Goal: Transaction & Acquisition: Purchase product/service

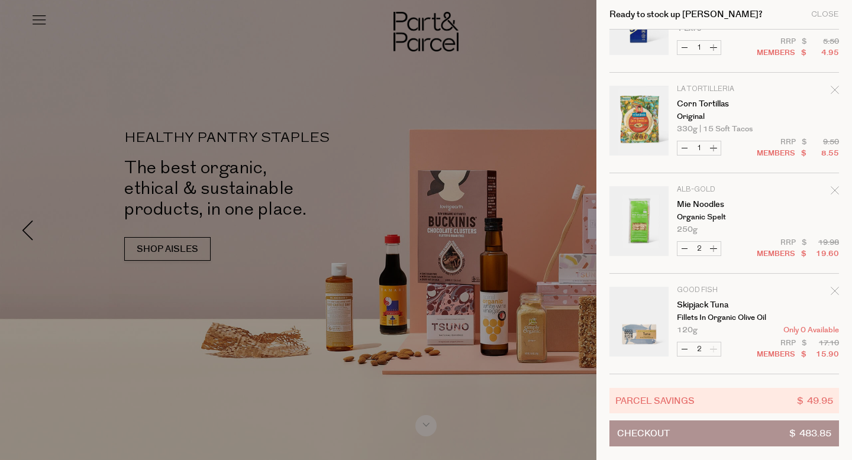
scroll to position [2872, 0]
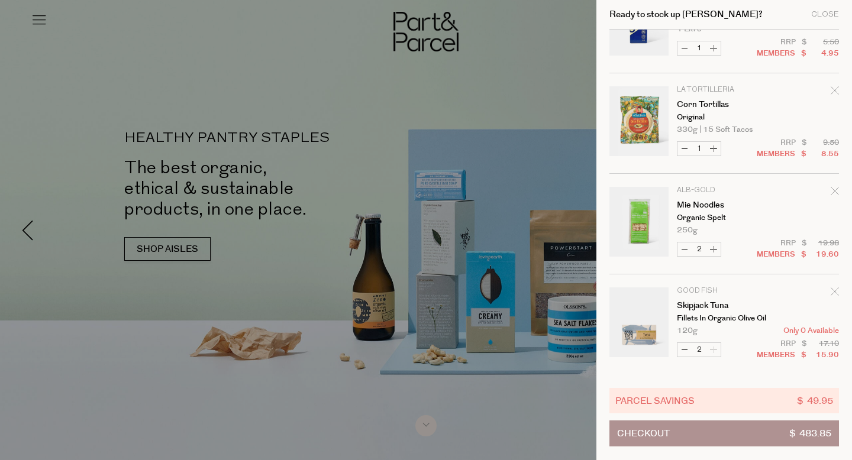
click at [830, 89] on icon "Remove Corn Tortillas" at bounding box center [834, 90] width 8 height 8
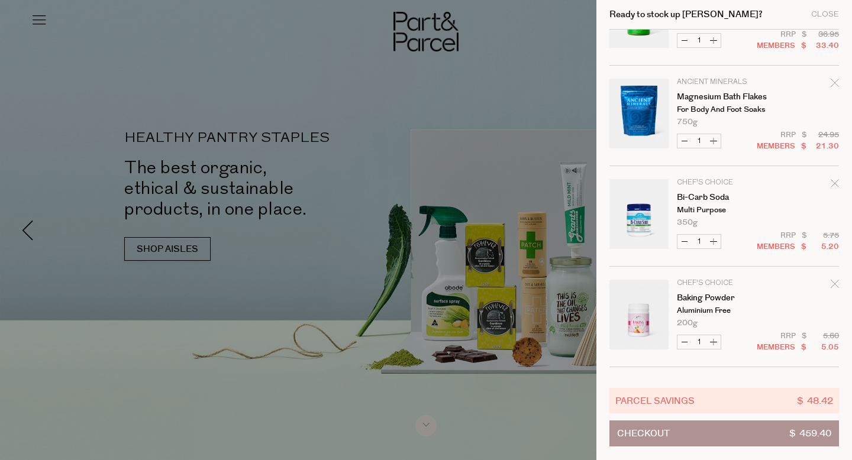
scroll to position [882, 0]
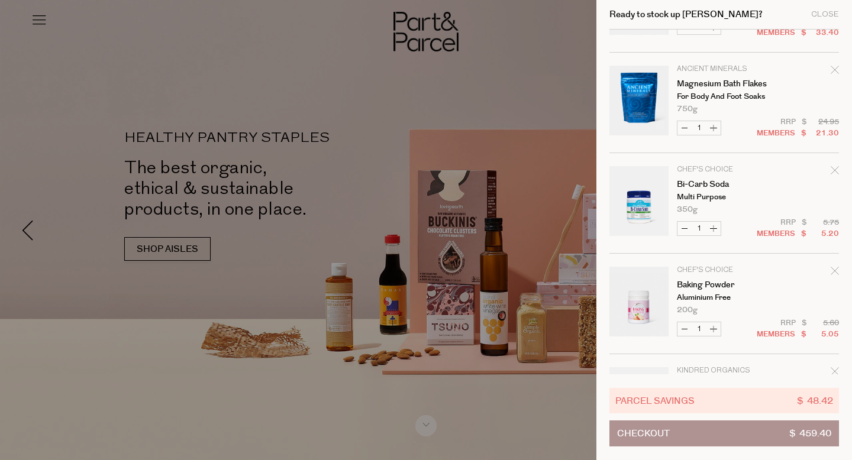
click at [832, 171] on icon "Remove Bi-Carb Soda" at bounding box center [834, 170] width 8 height 8
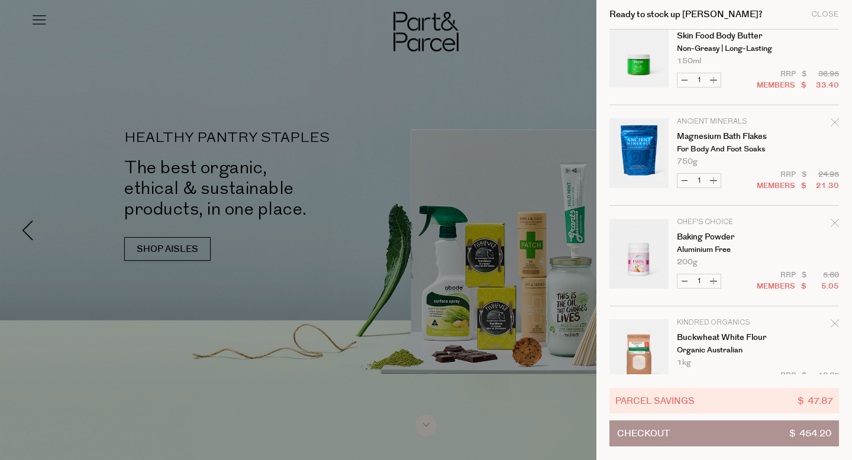
scroll to position [830, 0]
click at [832, 220] on icon "Remove Baking Powder" at bounding box center [834, 222] width 8 height 8
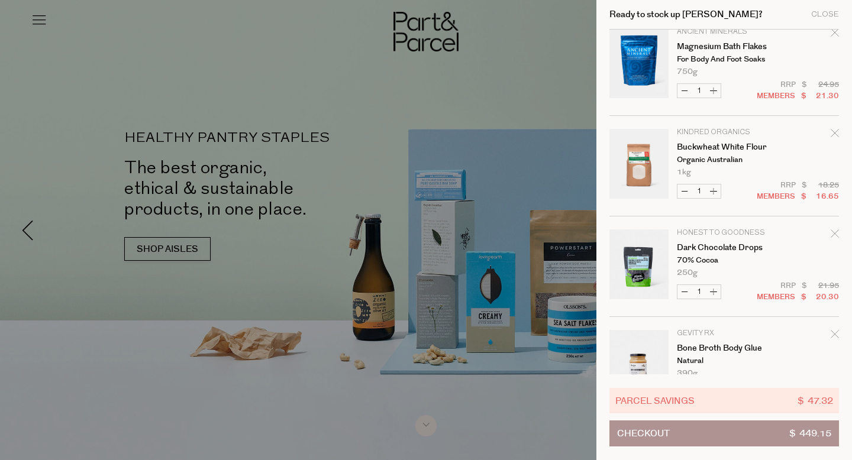
scroll to position [920, 0]
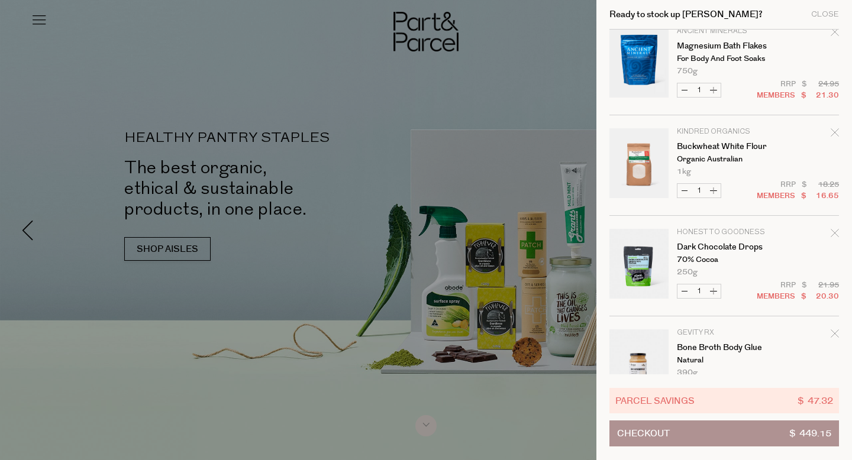
click at [832, 130] on icon "Remove Buckwheat White Flour" at bounding box center [834, 132] width 8 height 8
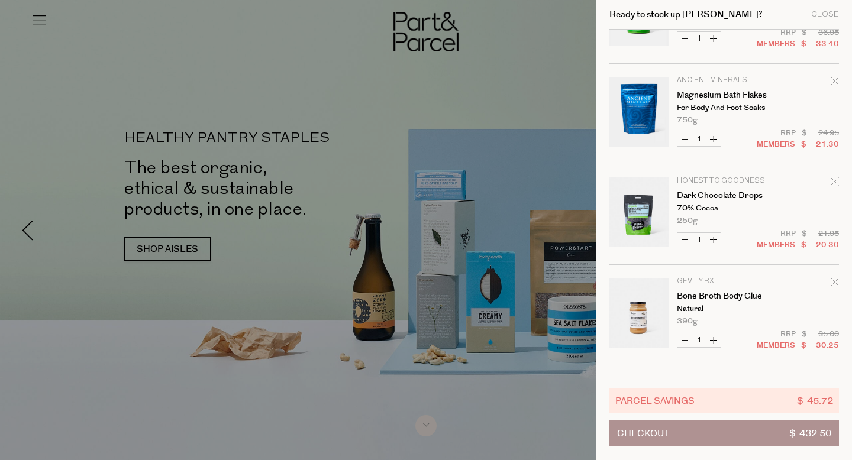
scroll to position [872, 0]
click at [833, 180] on icon "Remove Dark Chocolate Drops" at bounding box center [834, 180] width 8 height 8
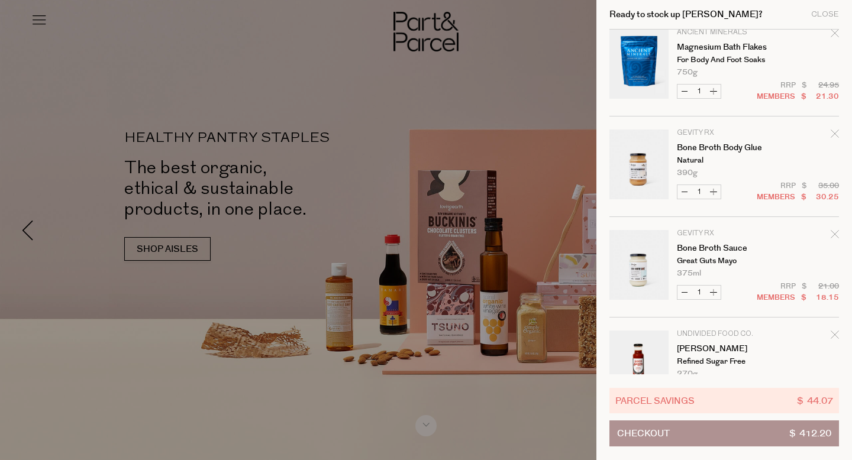
scroll to position [917, 0]
click at [832, 135] on icon "Remove Bone Broth Body Glue" at bounding box center [834, 135] width 8 height 8
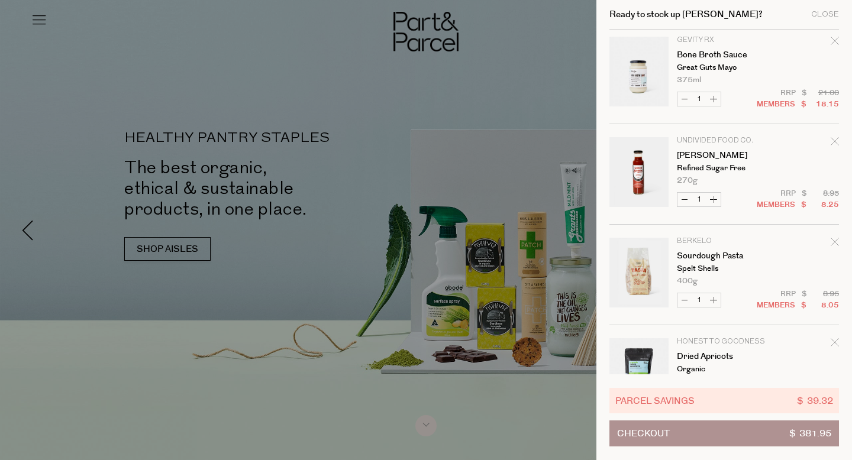
scroll to position [1013, 0]
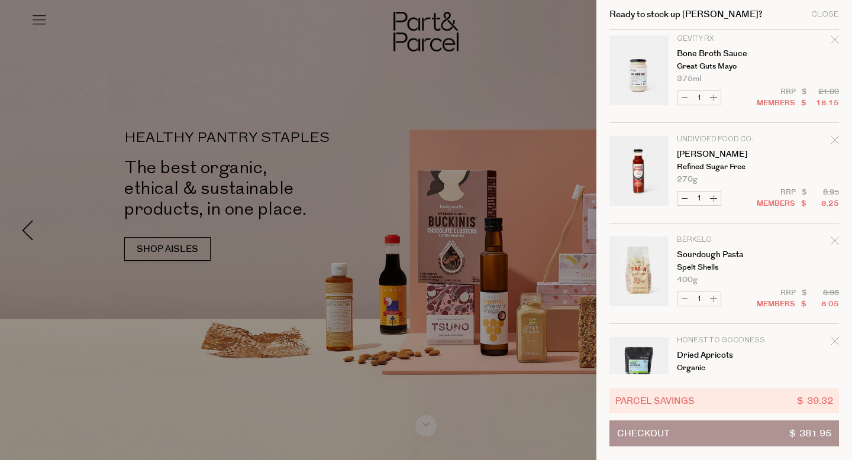
click at [832, 237] on icon "Remove Sourdough Pasta" at bounding box center [834, 241] width 8 height 8
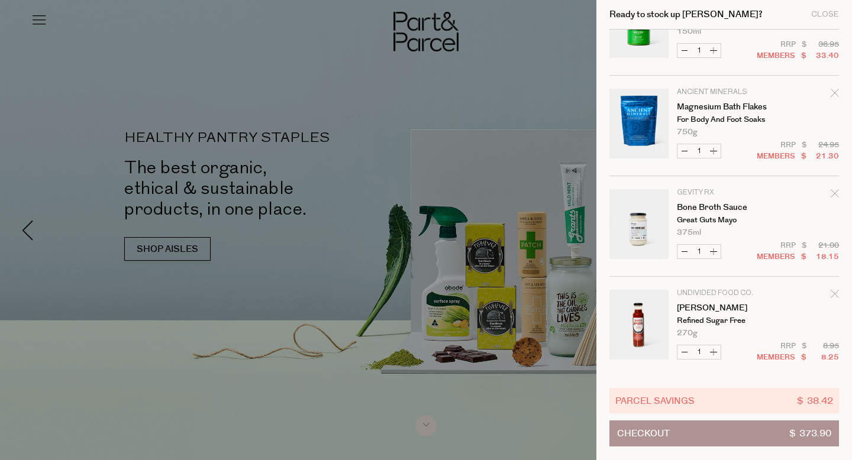
scroll to position [860, 0]
click at [832, 192] on icon "Remove Bone Broth Sauce" at bounding box center [834, 192] width 8 height 8
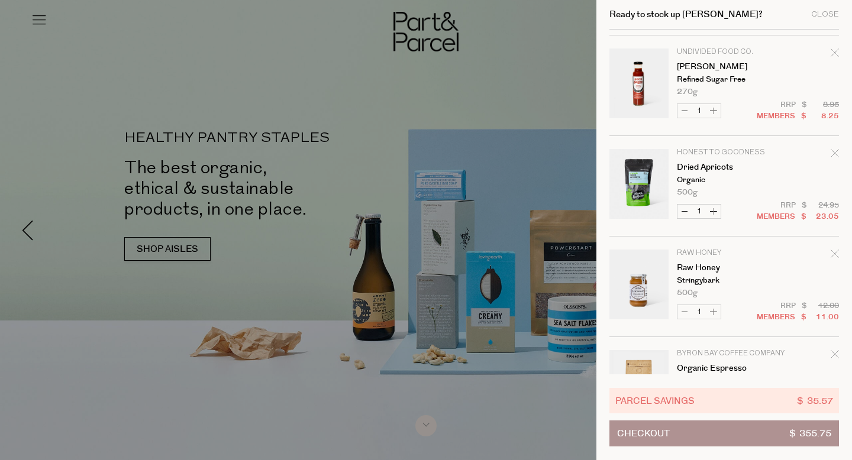
scroll to position [1001, 0]
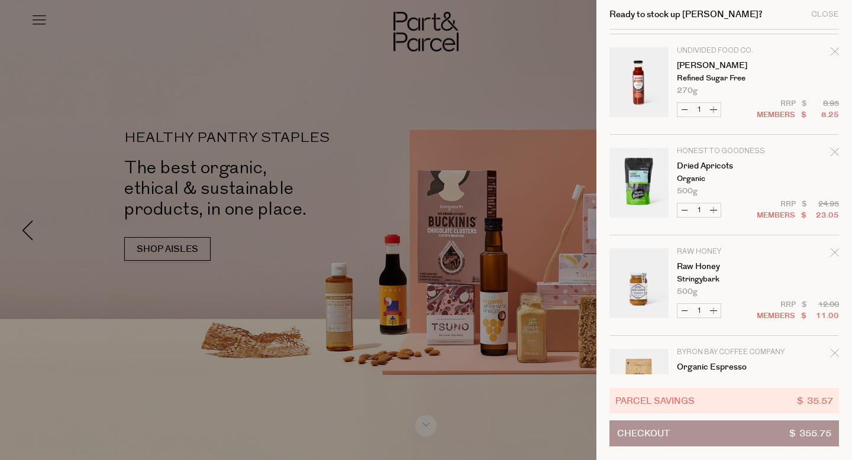
click at [835, 352] on icon "Remove Organic Espresso" at bounding box center [834, 353] width 8 height 8
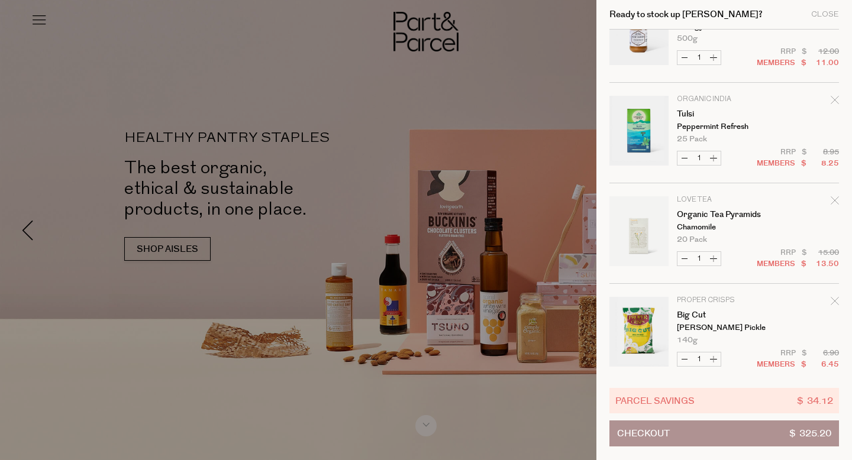
scroll to position [1255, 0]
click at [832, 198] on icon "Remove Organic Tea Pyramids" at bounding box center [834, 199] width 8 height 8
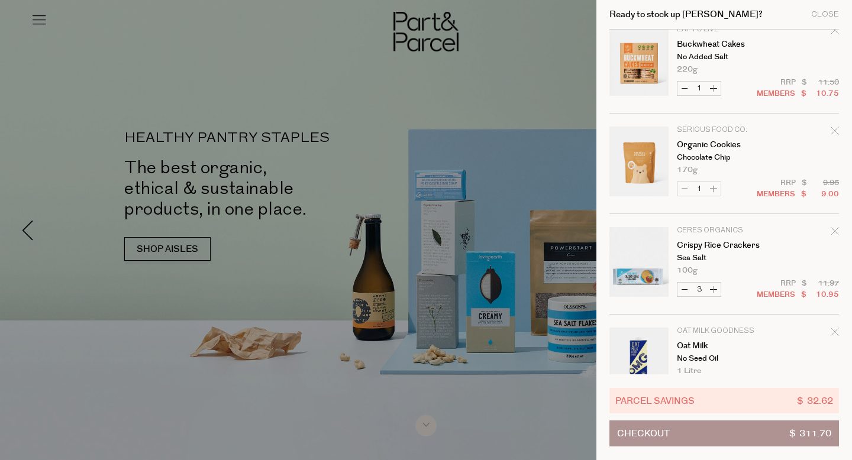
scroll to position [1644, 0]
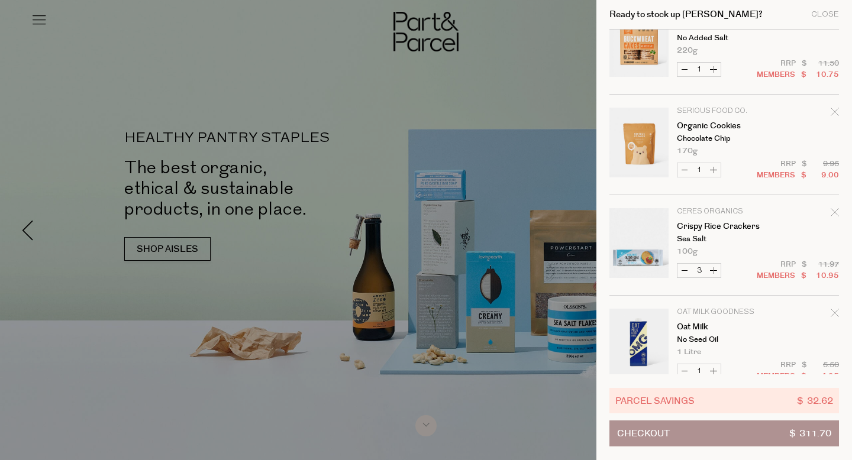
click at [833, 111] on icon "Remove Organic Cookies" at bounding box center [834, 112] width 8 height 8
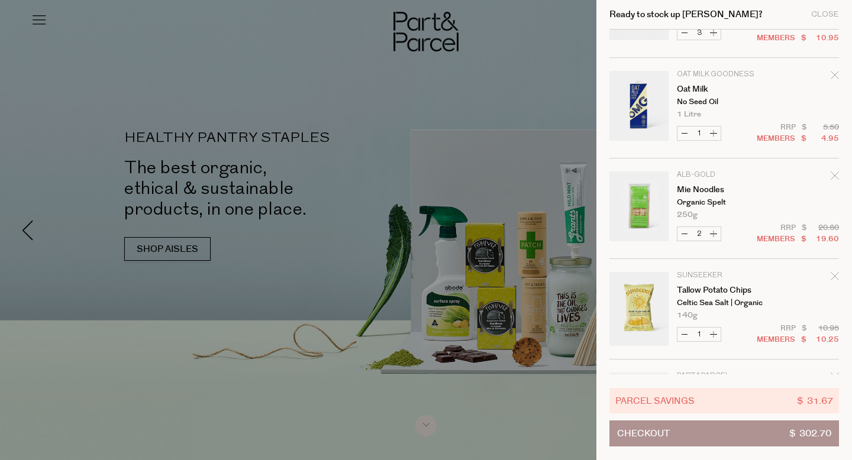
scroll to position [1777, 0]
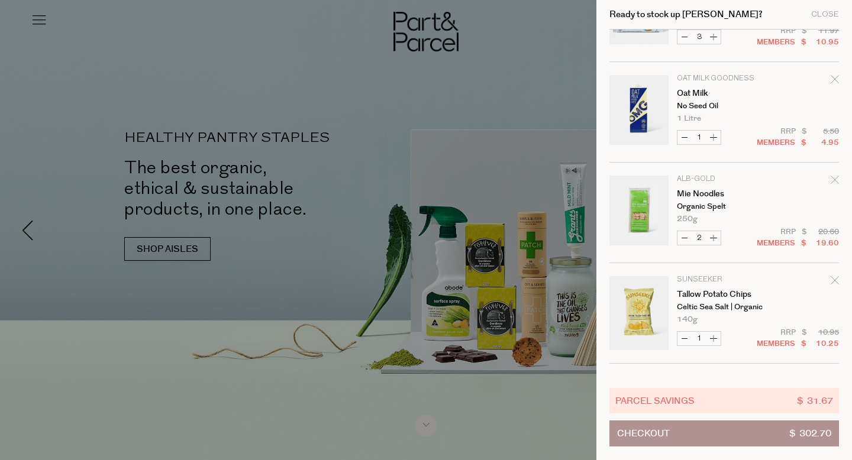
click at [831, 79] on icon "Remove Oat Milk" at bounding box center [834, 79] width 8 height 8
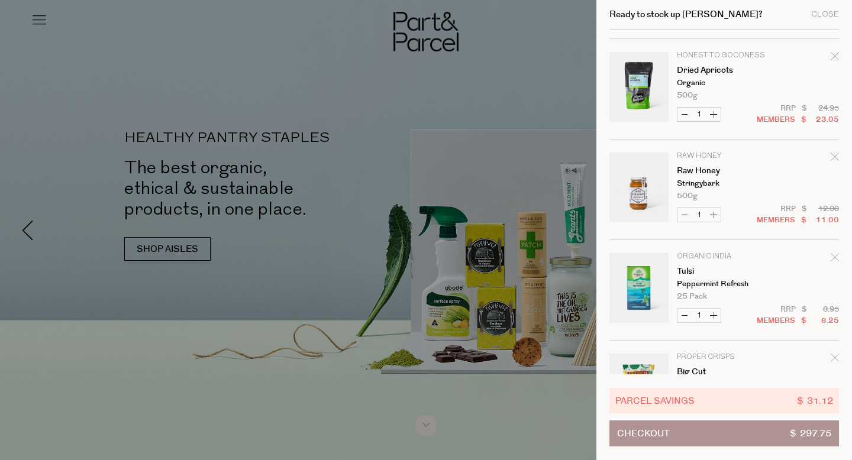
scroll to position [1098, 0]
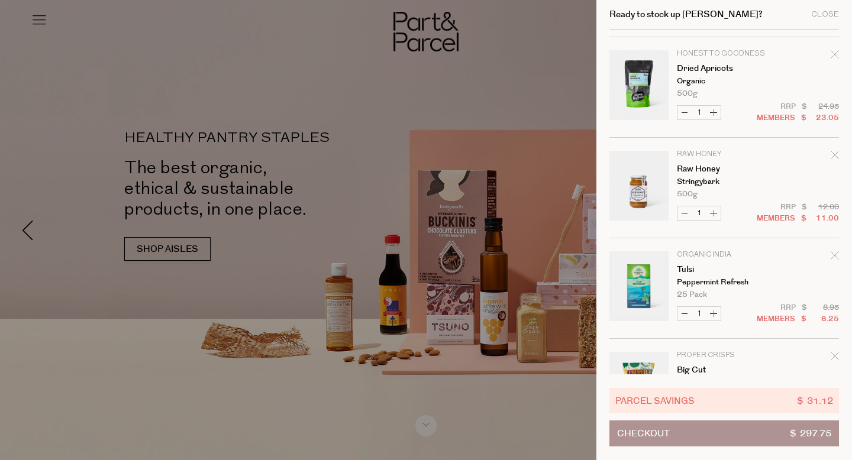
click at [833, 155] on icon "Remove Raw Honey" at bounding box center [834, 155] width 8 height 8
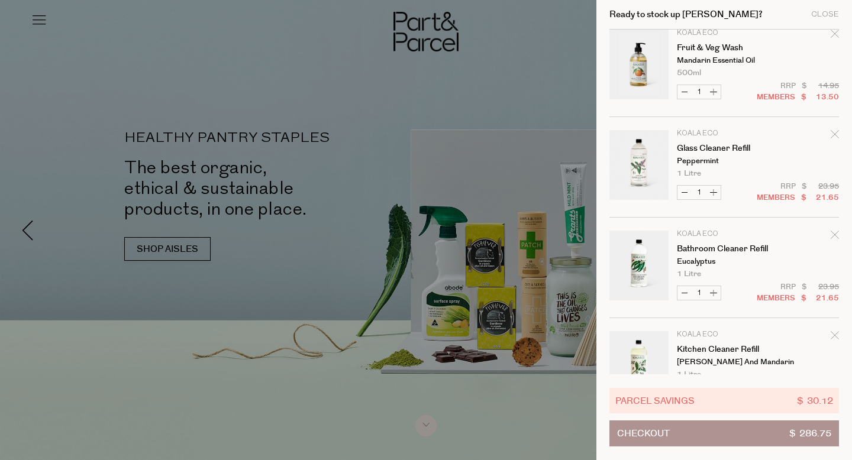
scroll to position [0, 0]
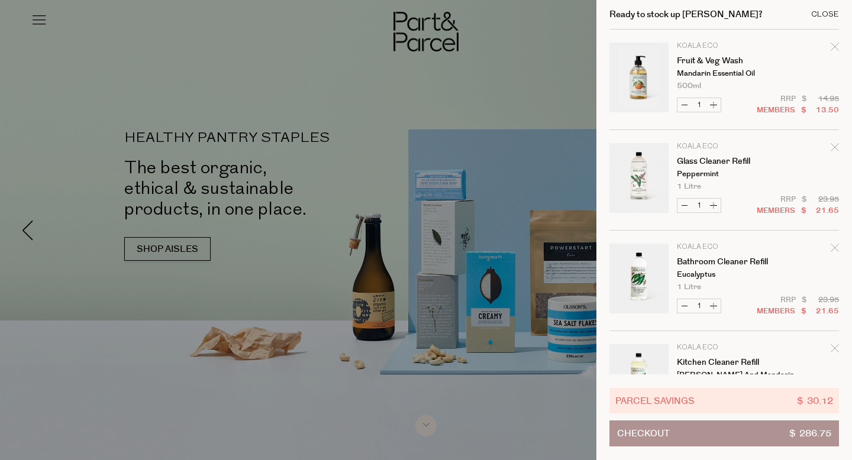
click at [818, 13] on div "Close" at bounding box center [825, 15] width 28 height 8
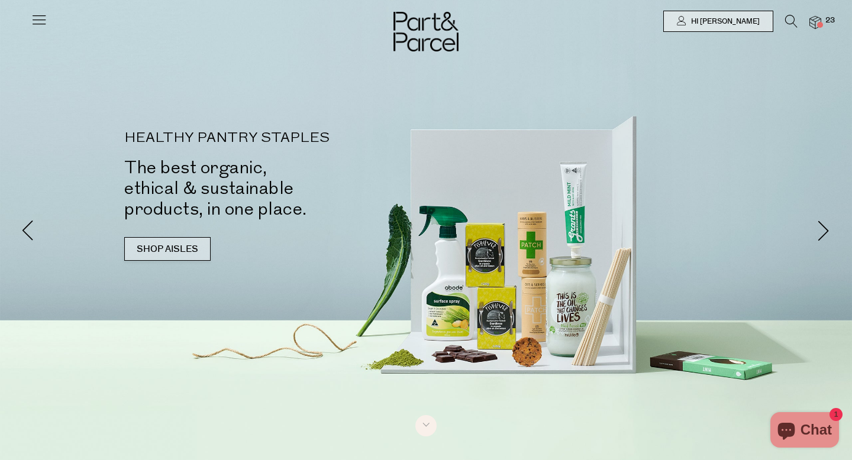
click at [157, 244] on link "SHOP AISLES" at bounding box center [167, 249] width 86 height 24
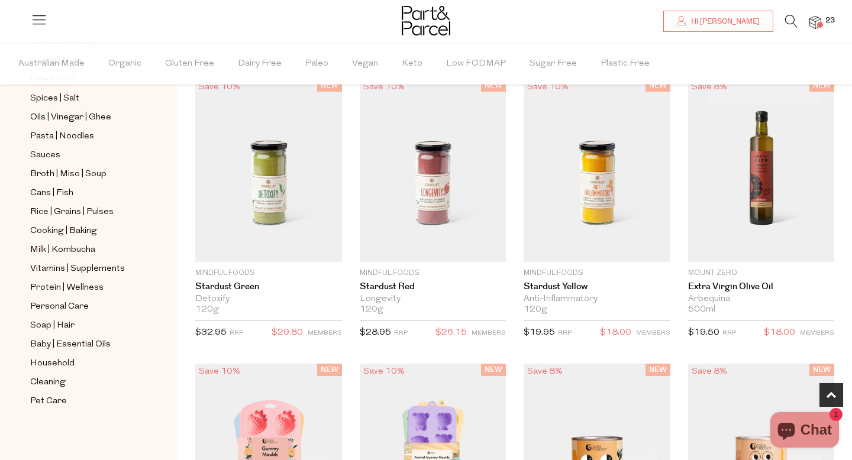
scroll to position [723, 0]
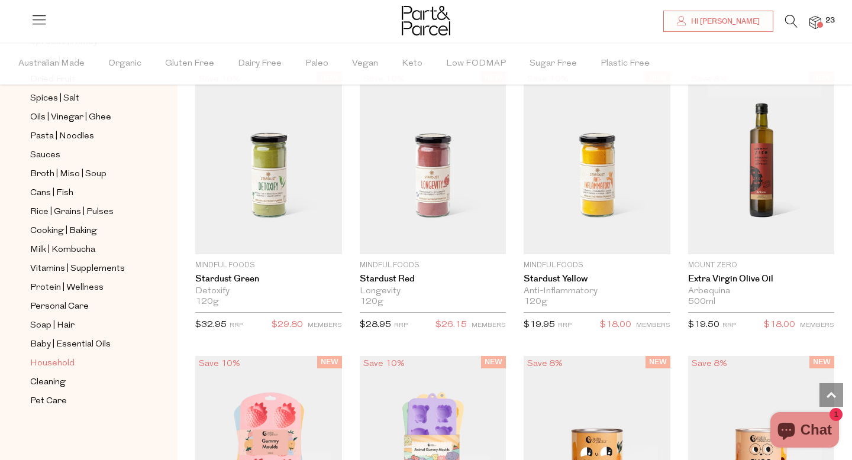
click at [50, 364] on span "Household" at bounding box center [52, 364] width 44 height 14
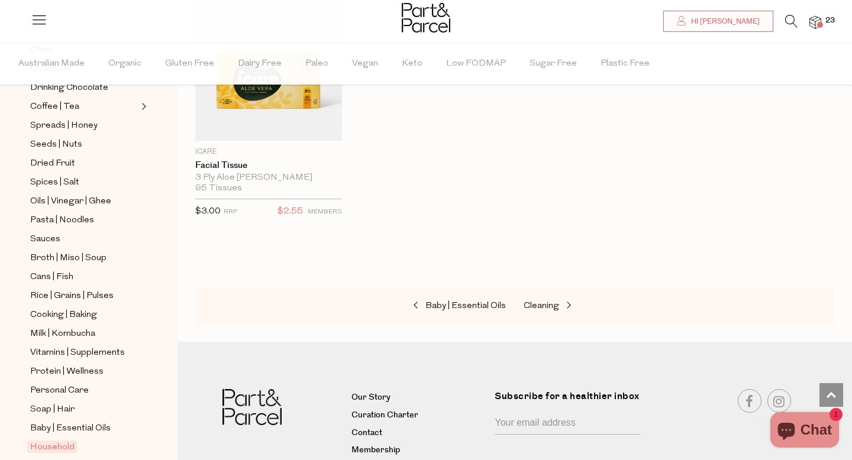
scroll to position [408, 0]
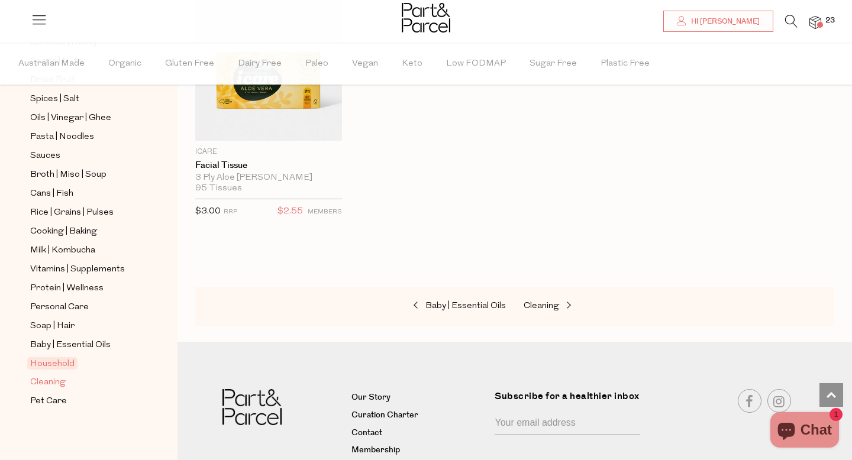
click at [56, 380] on span "Cleaning" at bounding box center [47, 383] width 35 height 14
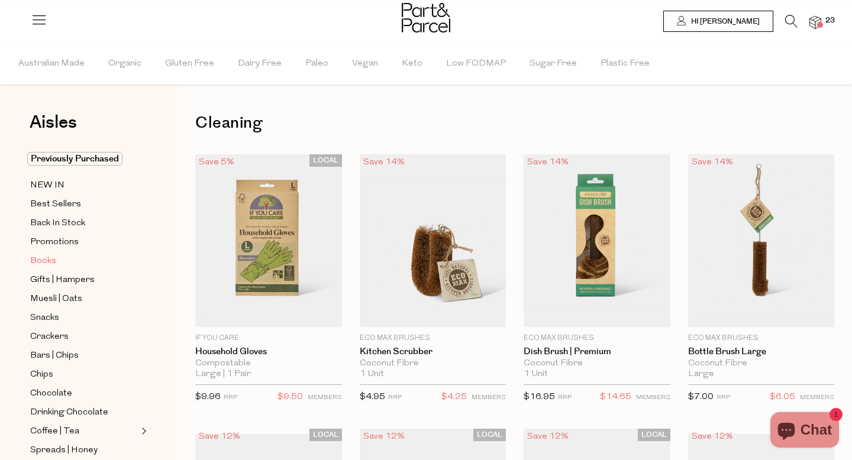
click at [46, 260] on span "Books" at bounding box center [43, 261] width 26 height 14
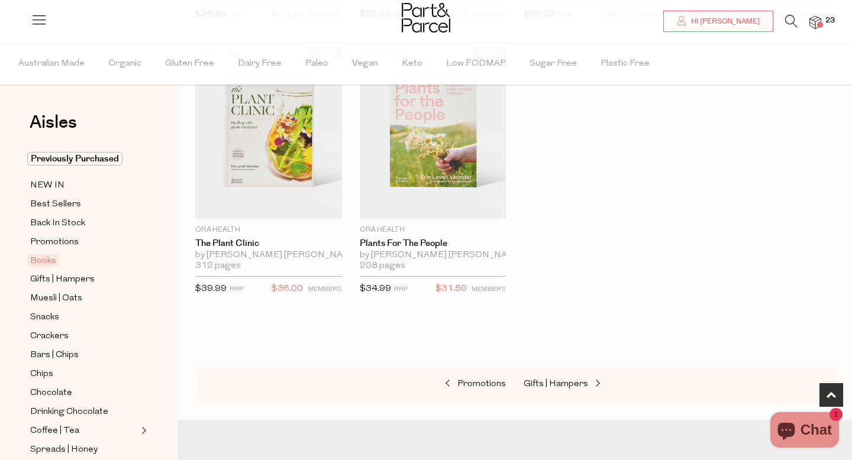
scroll to position [658, 0]
click at [91, 282] on span "Gifts | Hampers" at bounding box center [62, 280] width 64 height 14
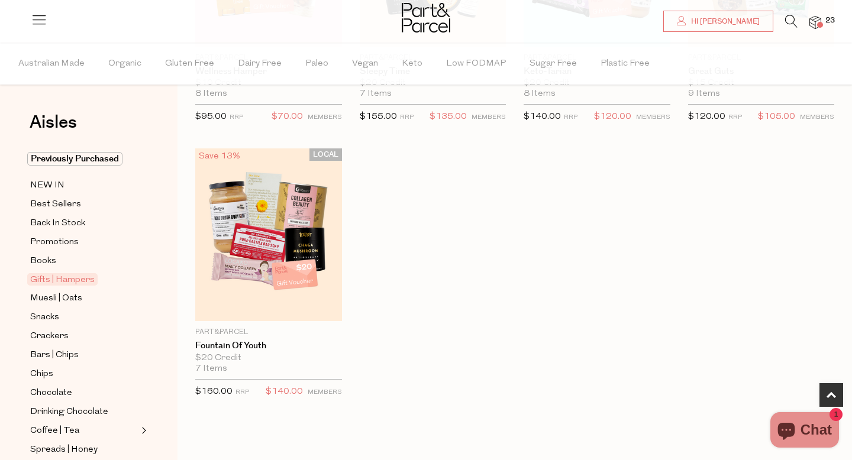
scroll to position [559, 0]
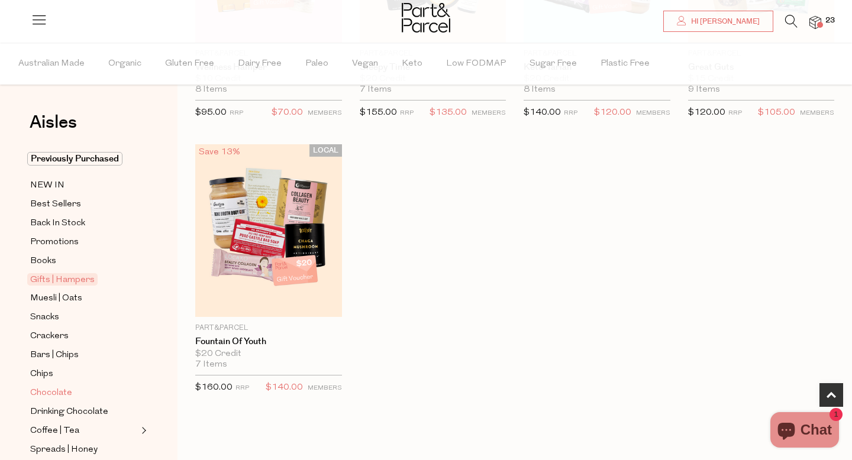
click at [43, 393] on span "Chocolate" at bounding box center [51, 393] width 42 height 14
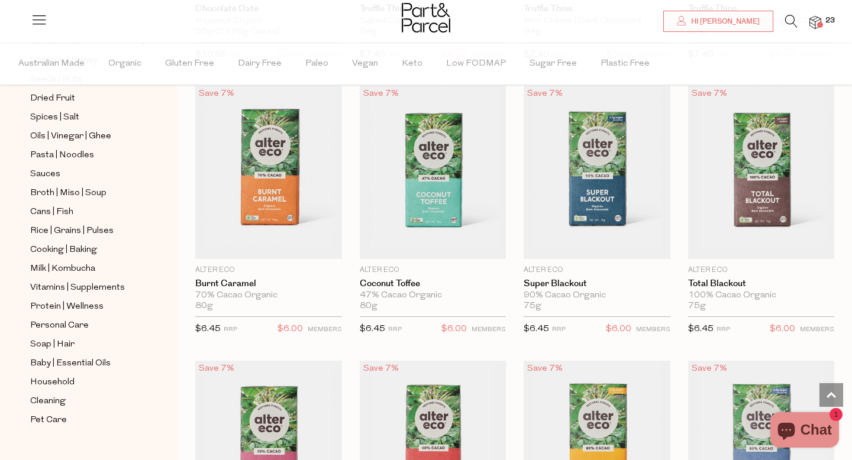
scroll to position [391, 0]
click at [56, 300] on span "Protein | Wellness" at bounding box center [66, 305] width 73 height 14
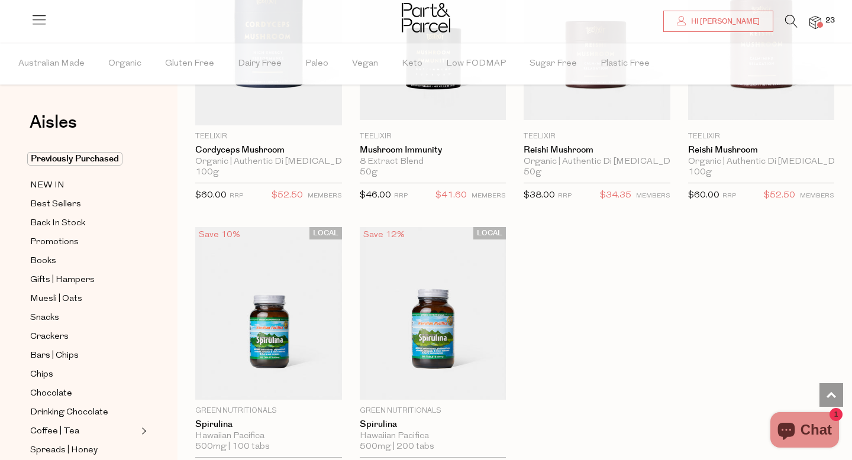
scroll to position [3235, 0]
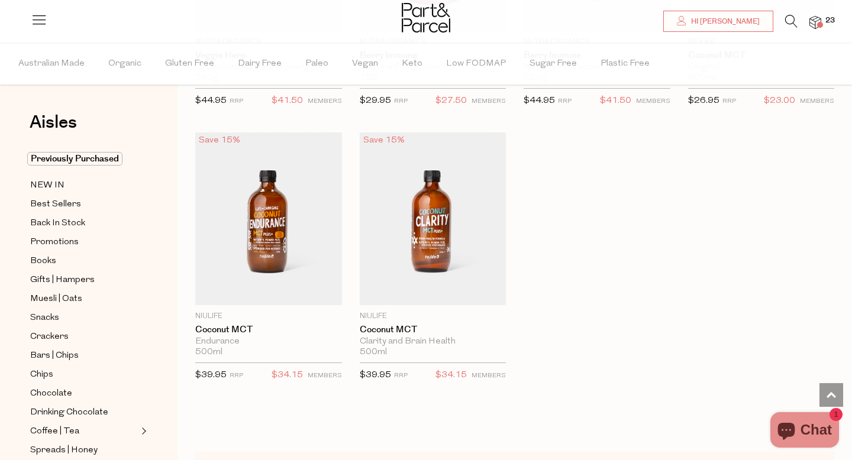
click at [791, 22] on icon at bounding box center [791, 21] width 12 height 13
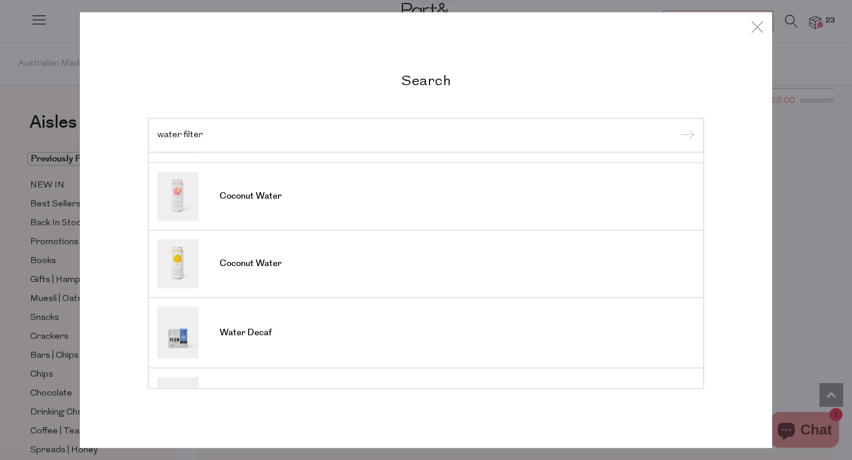
scroll to position [261, 0]
type input "water filter"
click at [805, 167] on div "Search water filter Water Wipes Coconut Water Coconut Water Watermelon Water Co…" at bounding box center [426, 230] width 852 height 460
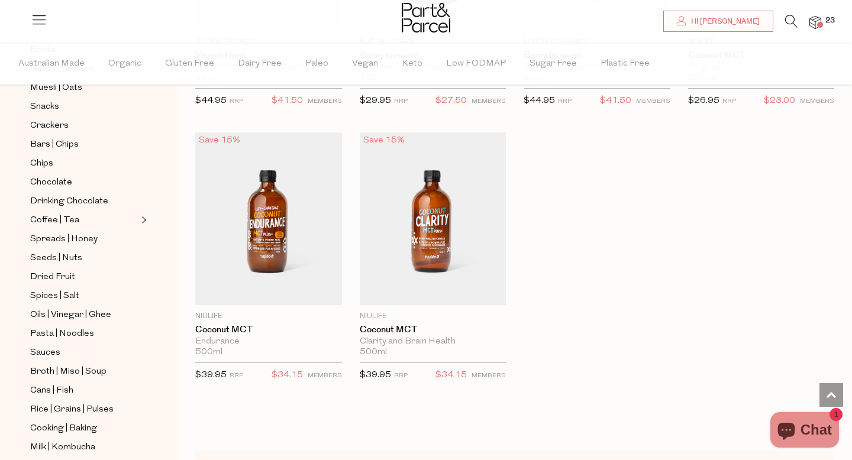
scroll to position [408, 0]
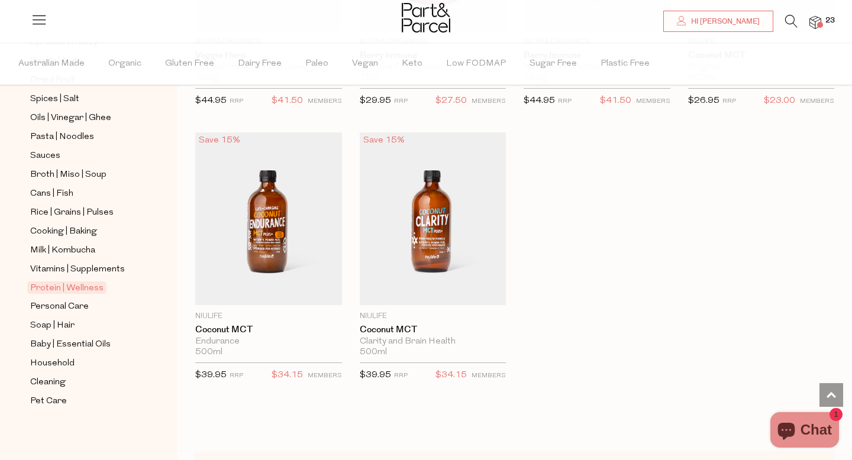
click at [828, 20] on span "23" at bounding box center [829, 20] width 15 height 11
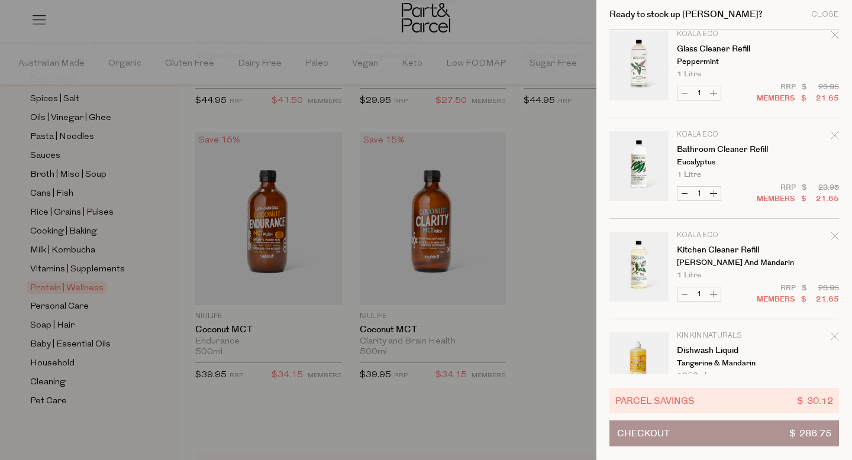
scroll to position [98, 0]
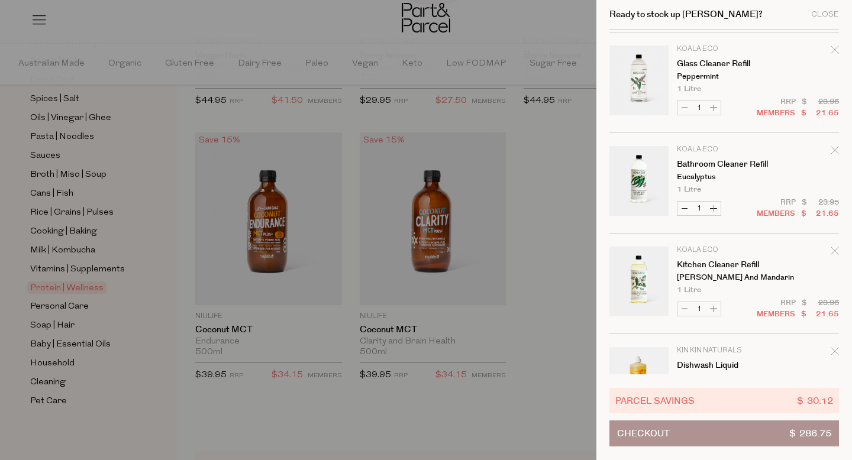
click at [832, 50] on icon "Remove Glass Cleaner Refill" at bounding box center [834, 50] width 8 height 8
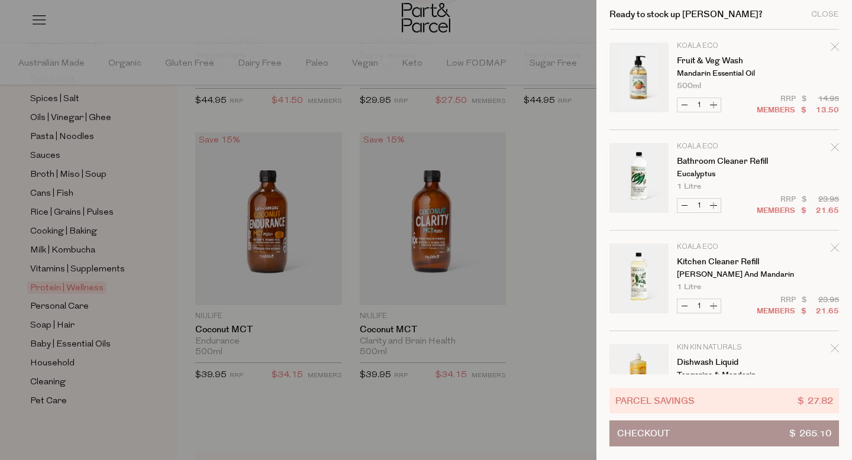
click at [830, 150] on icon "Remove Bathroom Cleaner Refill" at bounding box center [834, 147] width 8 height 8
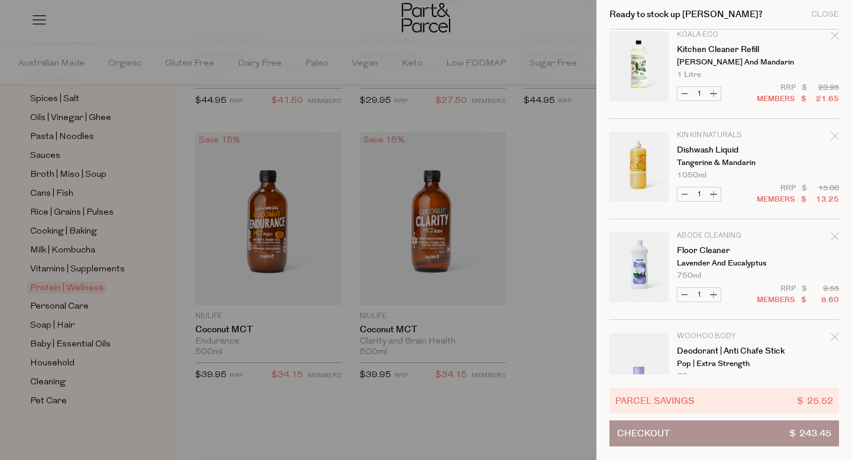
scroll to position [115, 0]
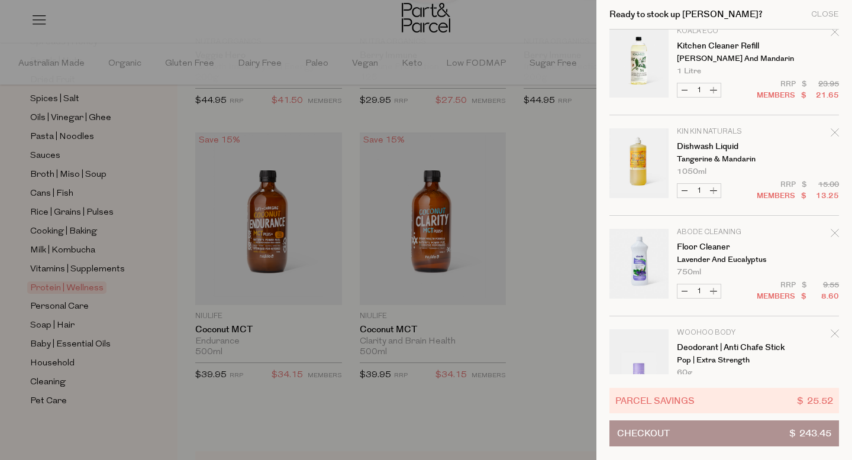
click at [832, 134] on icon "Remove Dishwash Liquid" at bounding box center [834, 132] width 8 height 8
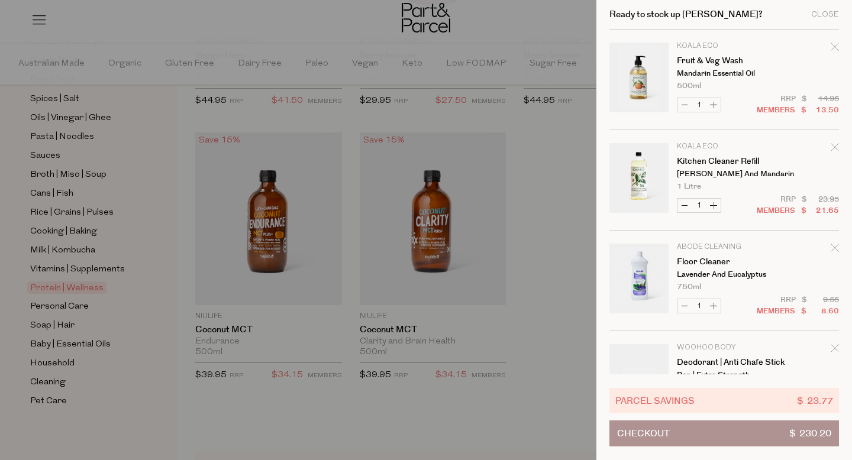
click at [835, 48] on icon "Remove Fruit & Veg Wash" at bounding box center [834, 47] width 8 height 8
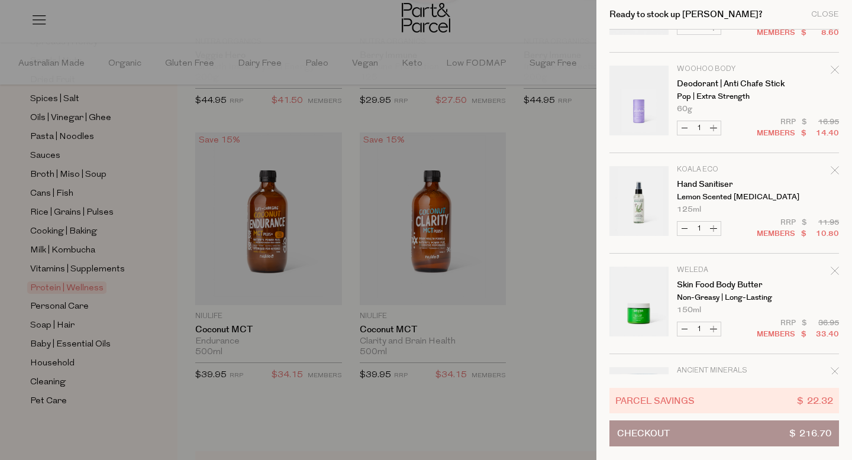
scroll to position [179, 0]
click at [834, 172] on icon "Remove Hand Sanitiser" at bounding box center [834, 169] width 8 height 8
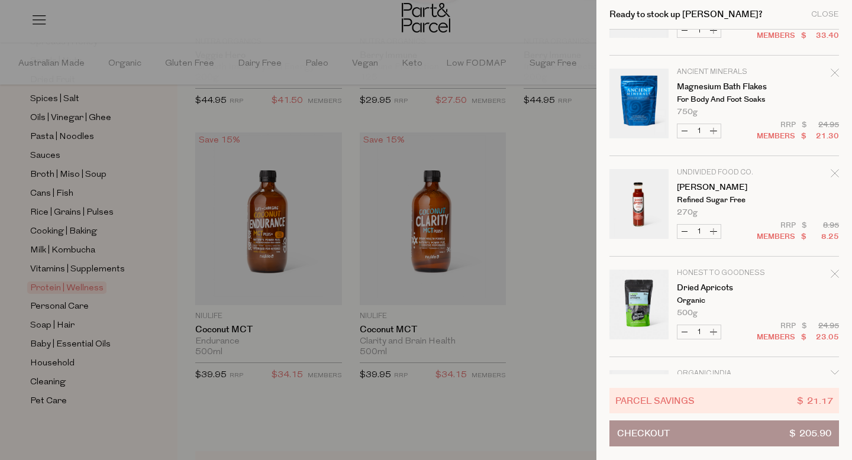
scroll to position [377, 0]
click at [835, 274] on icon "Remove Dried Apricots" at bounding box center [834, 273] width 8 height 8
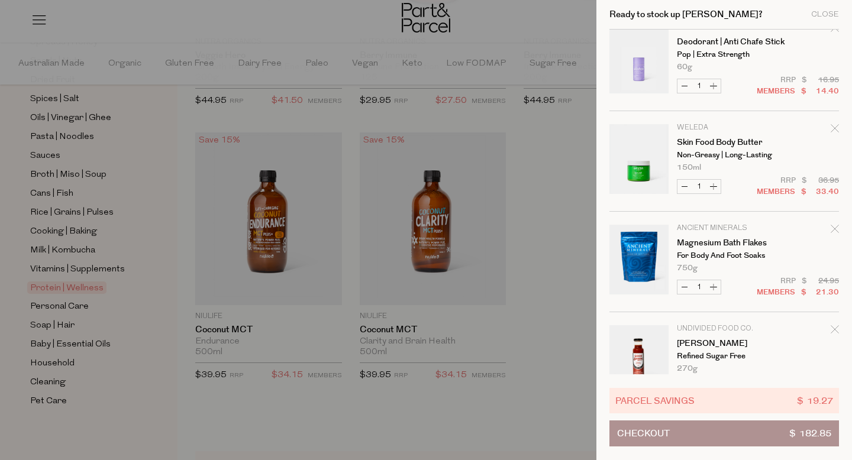
scroll to position [0, 0]
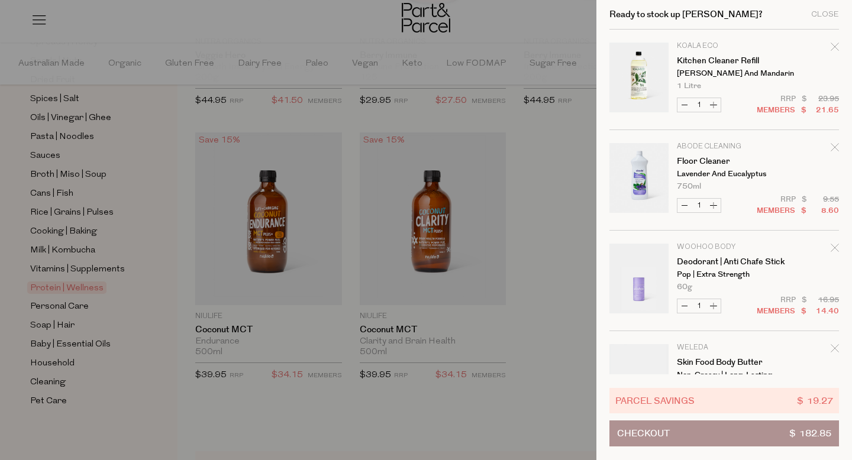
click at [699, 438] on button "Checkout $ 182.85" at bounding box center [724, 434] width 230 height 26
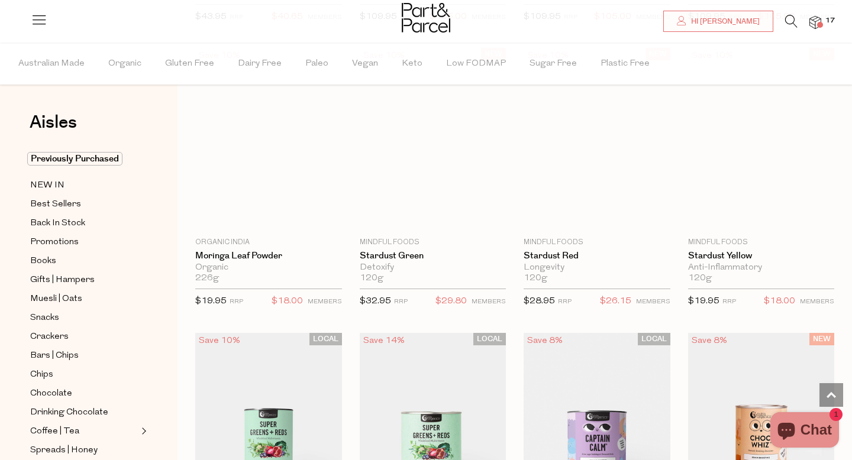
scroll to position [829, 0]
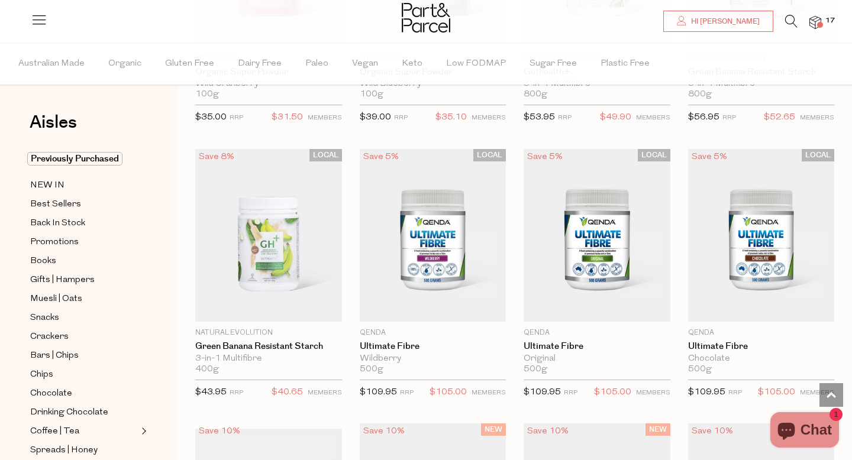
click at [826, 27] on div at bounding box center [426, 19] width 852 height 38
click at [820, 22] on span at bounding box center [820, 25] width 6 height 6
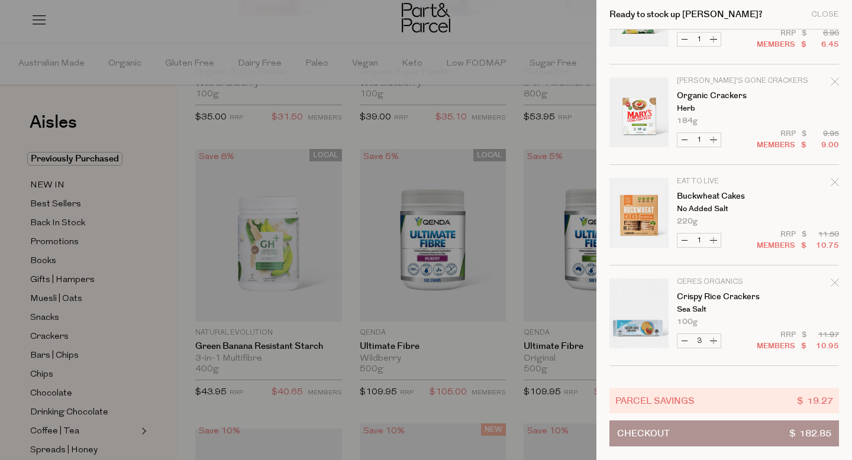
scroll to position [780, 0]
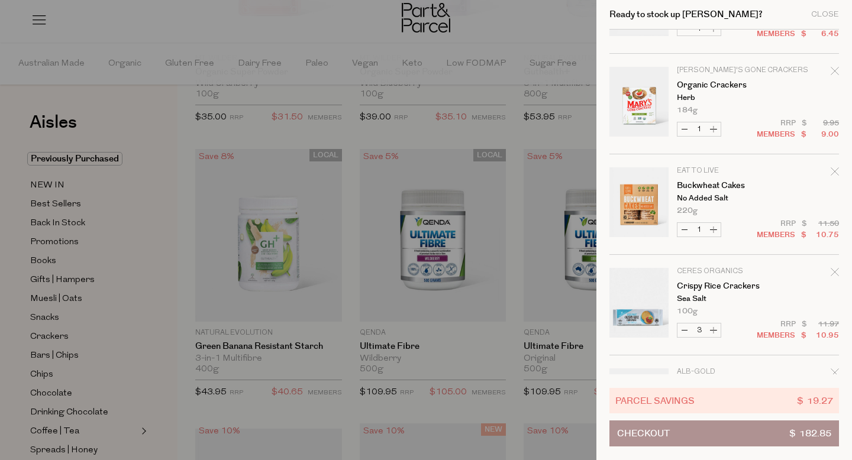
click at [832, 70] on icon "Remove Organic Crackers" at bounding box center [834, 71] width 8 height 8
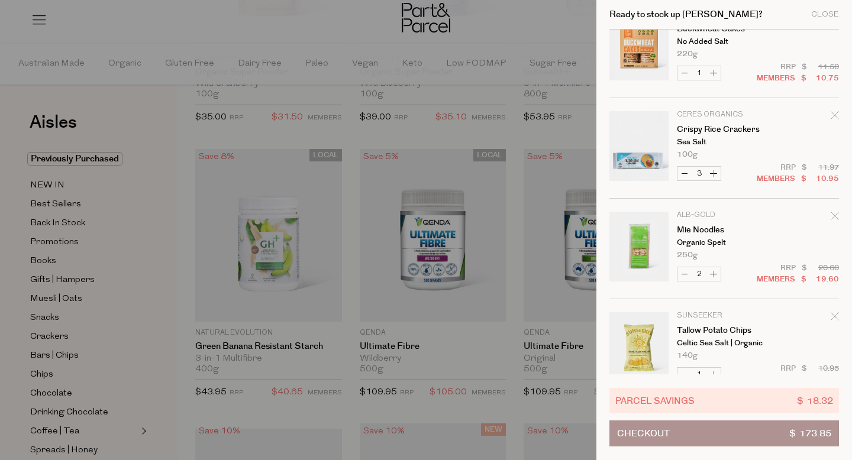
scroll to position [958, 0]
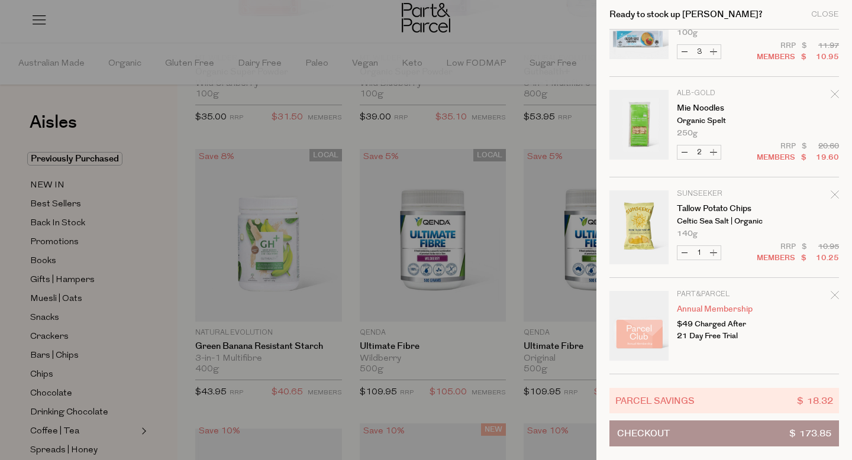
click at [833, 195] on icon "Remove Tallow Potato Chips" at bounding box center [834, 194] width 8 height 8
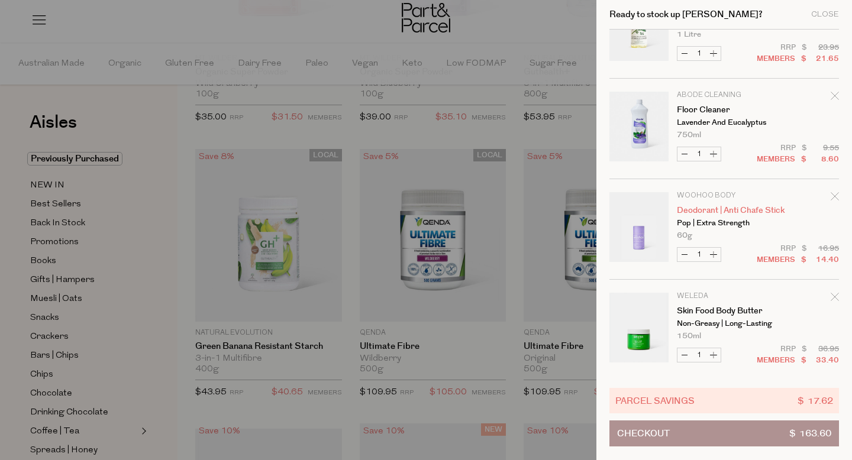
scroll to position [0, 0]
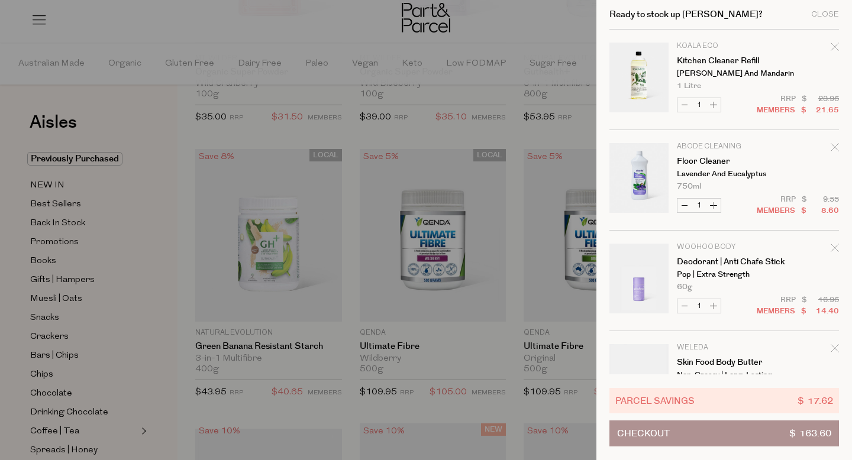
click at [703, 439] on button "Checkout $ 163.60" at bounding box center [724, 434] width 230 height 26
